Goal: Task Accomplishment & Management: Use online tool/utility

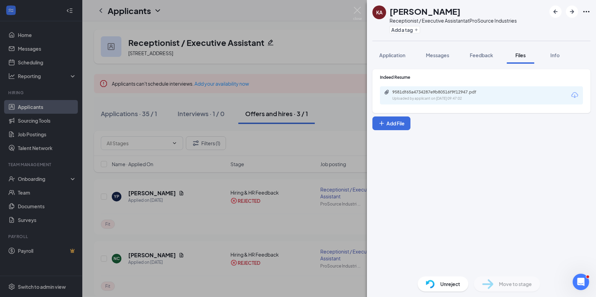
click at [501, 168] on div "Indeed Resume 9581df65a4734287e9b80516f9f12947.pdf Uploaded by applicant on [DA…" at bounding box center [481, 167] width 229 height 207
click at [434, 89] on div "9581df65a4734287e9b80516f9f12947.pdf Uploaded by applicant on [DATE] 09:47:02" at bounding box center [481, 95] width 203 height 18
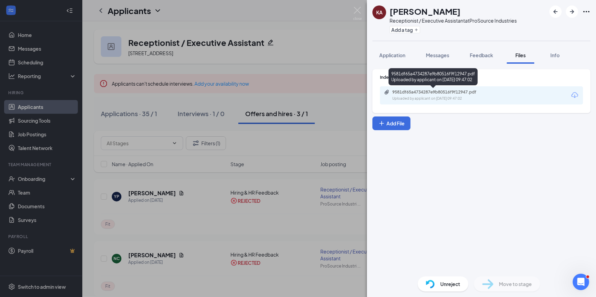
click at [436, 93] on div "9581df65a4734287e9b80516f9f12947.pdf" at bounding box center [440, 92] width 96 height 5
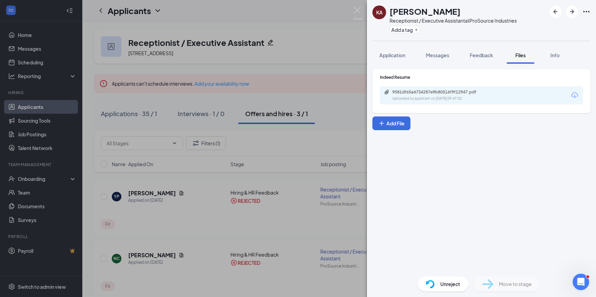
click at [342, 31] on div "KA [PERSON_NAME] Receptionist / Executive Assistant at ProSource Industries Add…" at bounding box center [298, 148] width 596 height 297
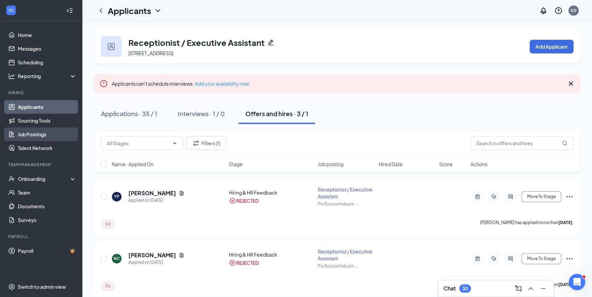
click at [43, 134] on link "Job Postings" at bounding box center [47, 135] width 59 height 14
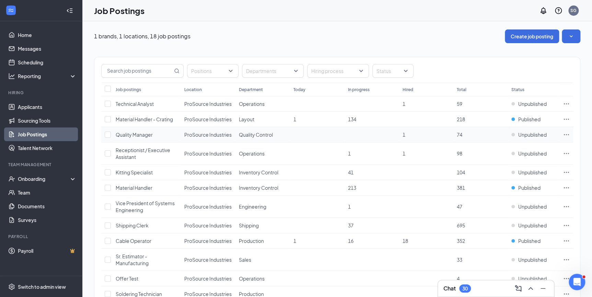
click at [133, 133] on span "Quality Manager" at bounding box center [134, 135] width 37 height 6
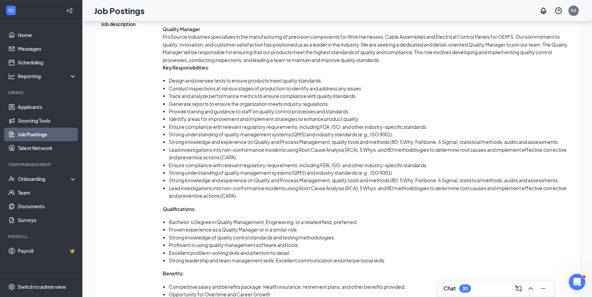
scroll to position [395, 0]
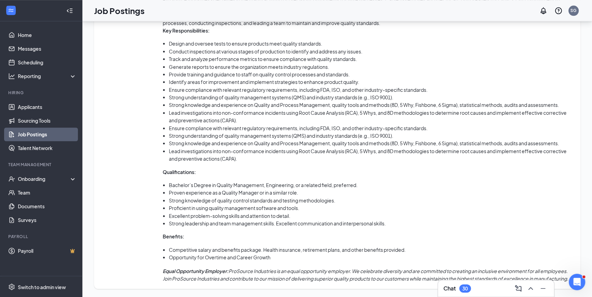
click at [480, 291] on div "Chat 30" at bounding box center [495, 288] width 105 height 11
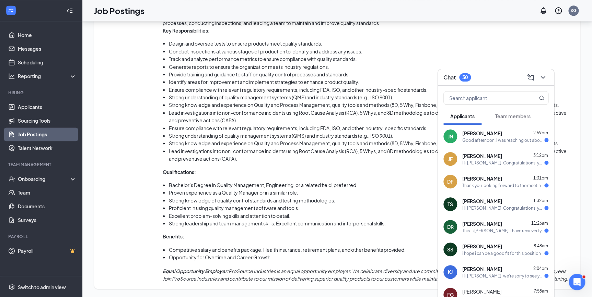
click at [541, 75] on icon "ChevronDown" at bounding box center [542, 77] width 8 height 8
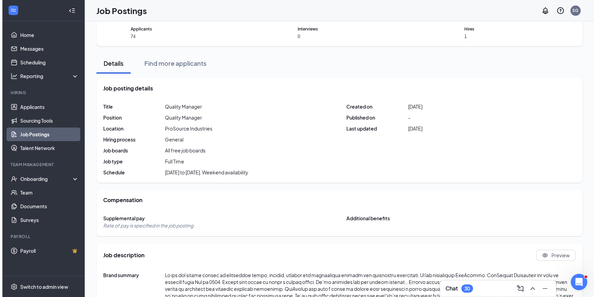
scroll to position [0, 0]
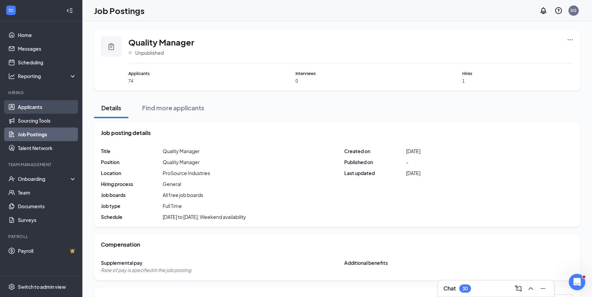
drag, startPoint x: 31, startPoint y: 107, endPoint x: 55, endPoint y: 107, distance: 24.4
click at [31, 107] on link "Applicants" at bounding box center [47, 107] width 59 height 14
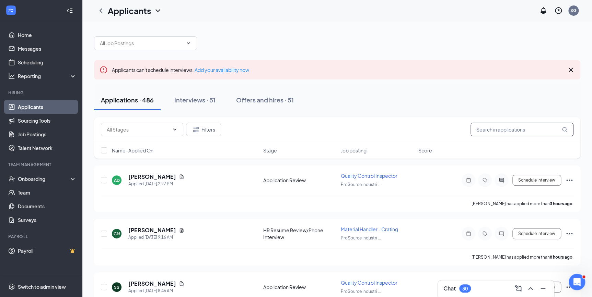
click at [509, 124] on input "text" at bounding box center [521, 130] width 103 height 14
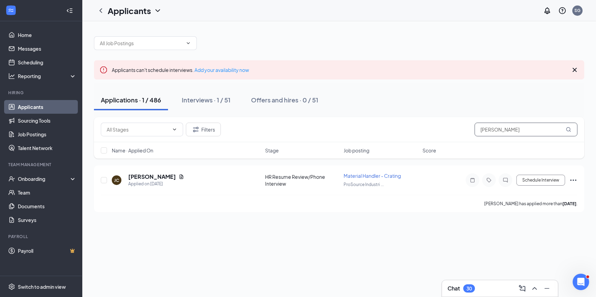
type input "[PERSON_NAME]"
